Goal: Communication & Community: Participate in discussion

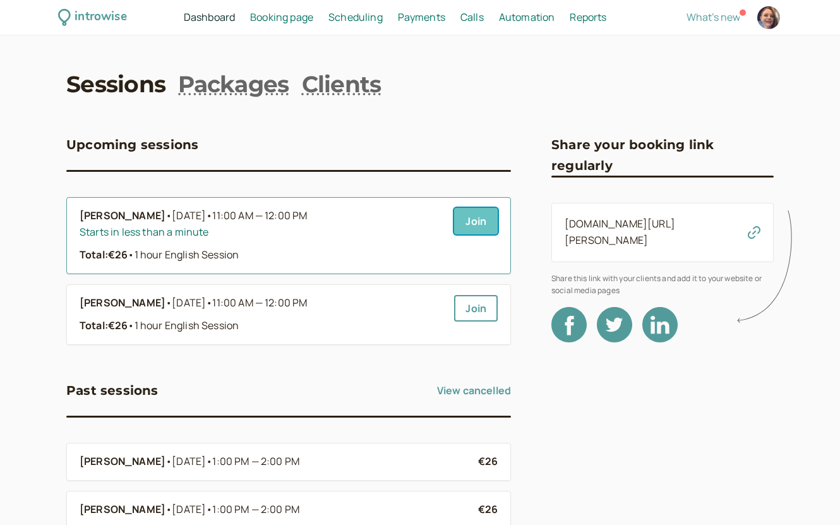
click at [477, 224] on link "Join" at bounding box center [476, 221] width 44 height 27
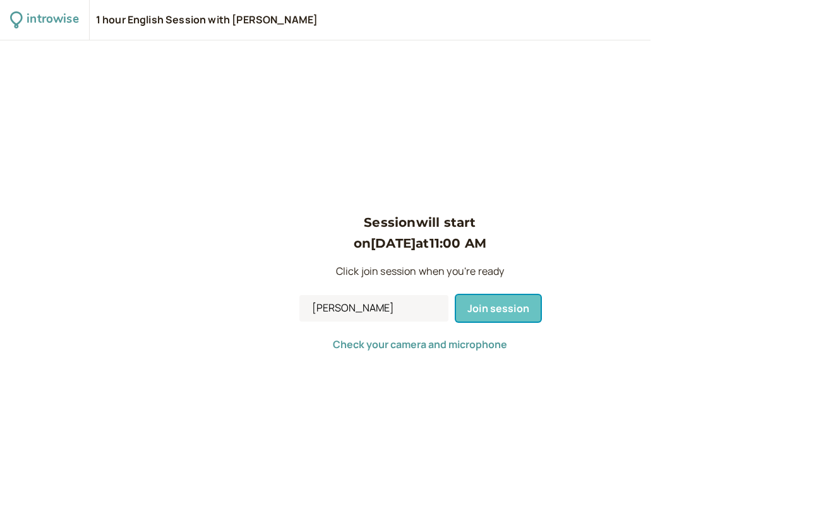
click at [514, 311] on span "Join session" at bounding box center [498, 308] width 62 height 14
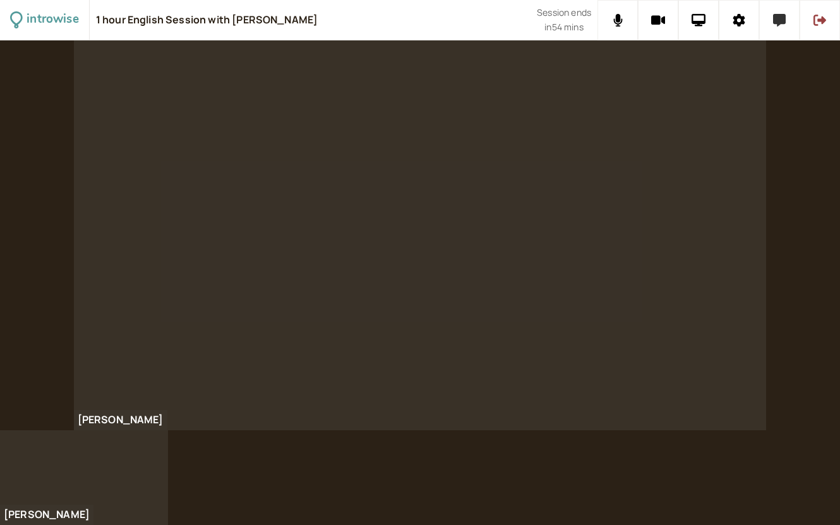
click at [781, 21] on icon at bounding box center [779, 20] width 13 height 13
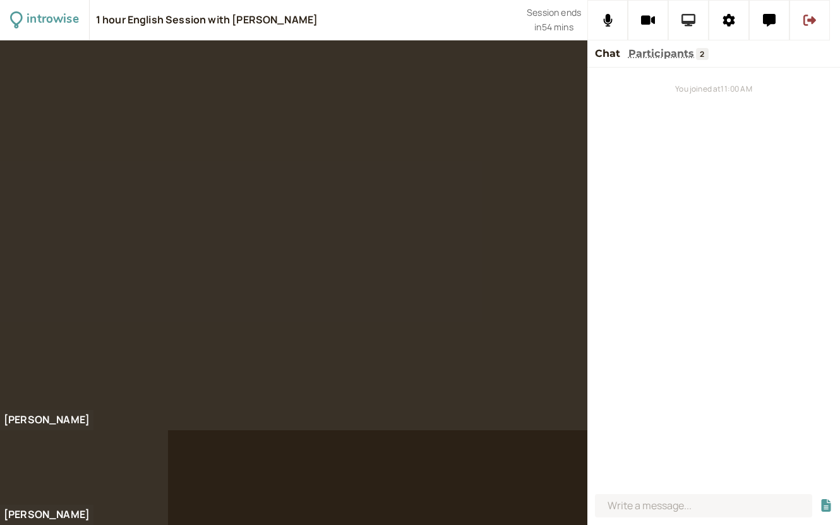
click at [688, 17] on icon at bounding box center [688, 20] width 15 height 13
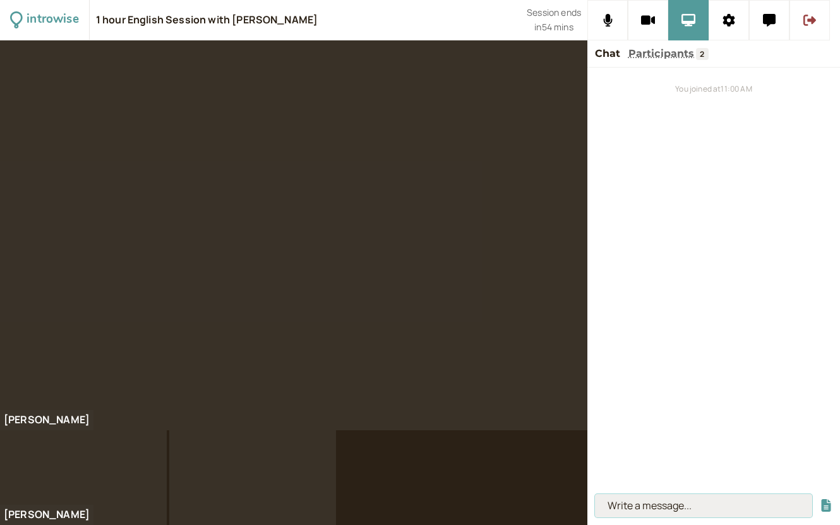
click at [644, 507] on input at bounding box center [703, 505] width 217 height 23
paste input "[URL][DOMAIN_NAME]"
type input "[URL][DOMAIN_NAME]"
click at [819, 499] on button "submit" at bounding box center [825, 505] width 13 height 13
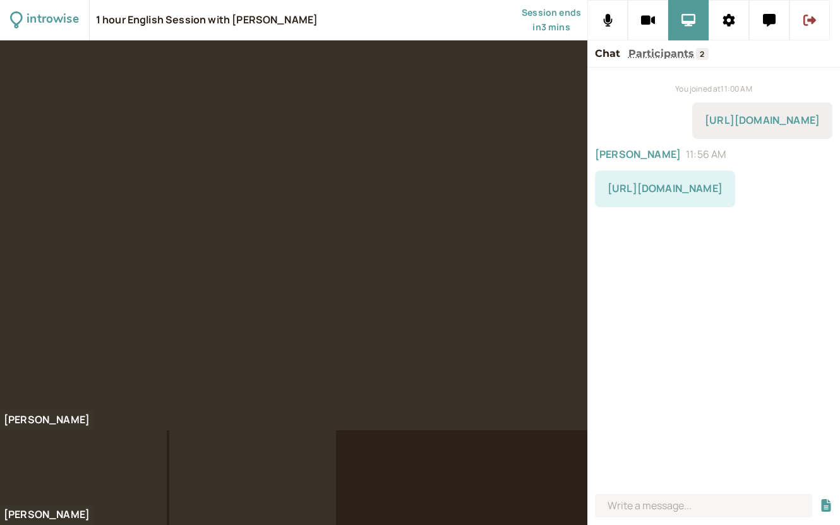
click at [648, 195] on link "https://en.wikipedia.org/wiki/The_Wave_(2008_film)" at bounding box center [664, 188] width 115 height 14
click at [682, 336] on div "You joined at 11:00 AM https://kami.app/DpB-uzi-7ZY-NNC Stefano 11:56 AM https:…" at bounding box center [713, 278] width 253 height 421
click at [651, 501] on input at bounding box center [703, 505] width 217 height 23
paste input "https://www.youtube.com/watch?v=1mcCLm_LwpE"
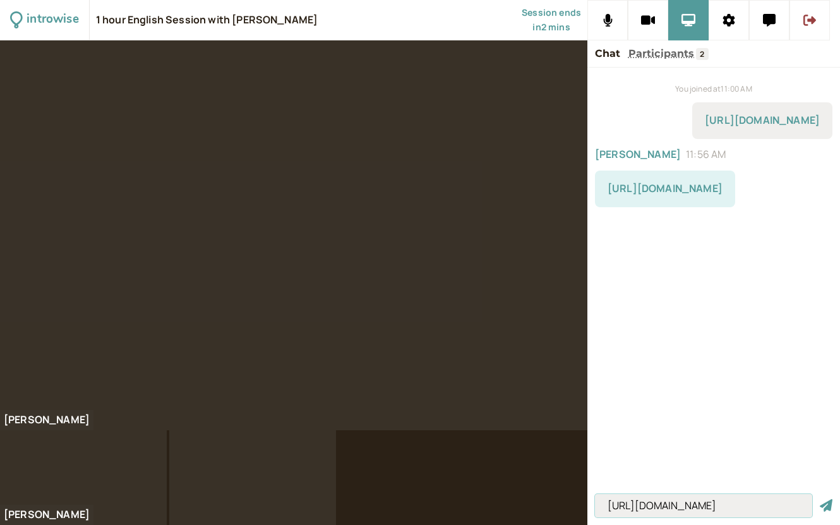
type input "https://www.youtube.com/watch?v=1mcCLm_LwpE"
click at [819, 499] on button "submit" at bounding box center [825, 505] width 13 height 13
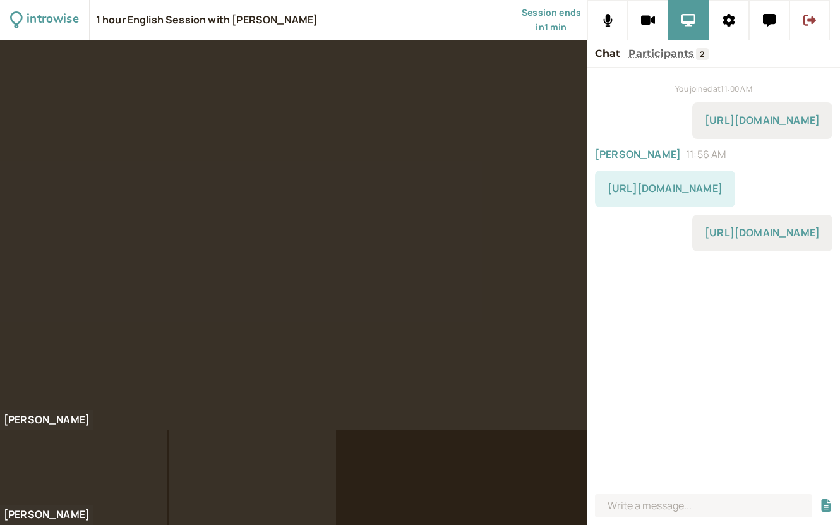
drag, startPoint x: 727, startPoint y: 338, endPoint x: 700, endPoint y: 266, distance: 76.9
click at [727, 336] on div "You joined at 11:00 AM https://kami.app/DpB-uzi-7ZY-NNC Stefano 11:56 AM https:…" at bounding box center [713, 278] width 253 height 421
drag, startPoint x: 793, startPoint y: 61, endPoint x: 808, endPoint y: 28, distance: 35.6
click at [795, 56] on div "Chat Participants 2" at bounding box center [713, 53] width 253 height 27
click at [810, 23] on icon at bounding box center [809, 20] width 13 height 13
